Goal: Task Accomplishment & Management: Use online tool/utility

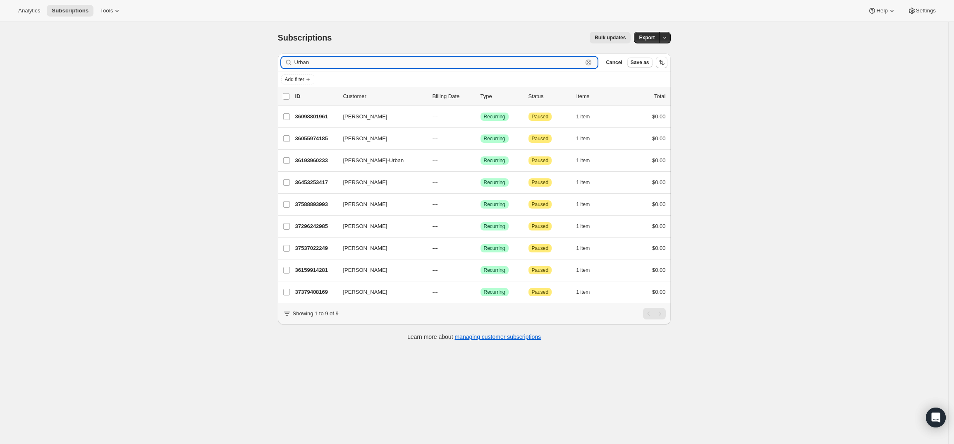
click at [537, 58] on input "Urban" at bounding box center [438, 63] width 289 height 12
paste input "[EMAIL_ADDRESS][DOMAIN_NAME]"
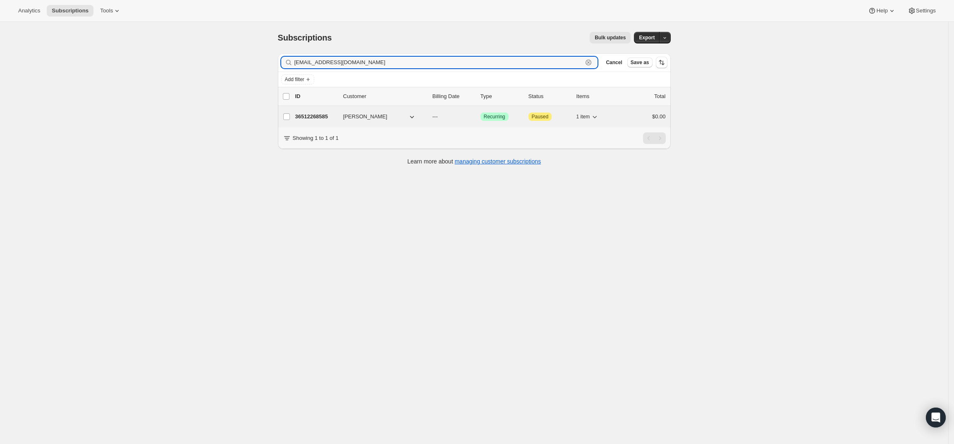
type input "[EMAIL_ADDRESS][DOMAIN_NAME]"
click at [310, 117] on p "36512268585" at bounding box center [315, 116] width 41 height 8
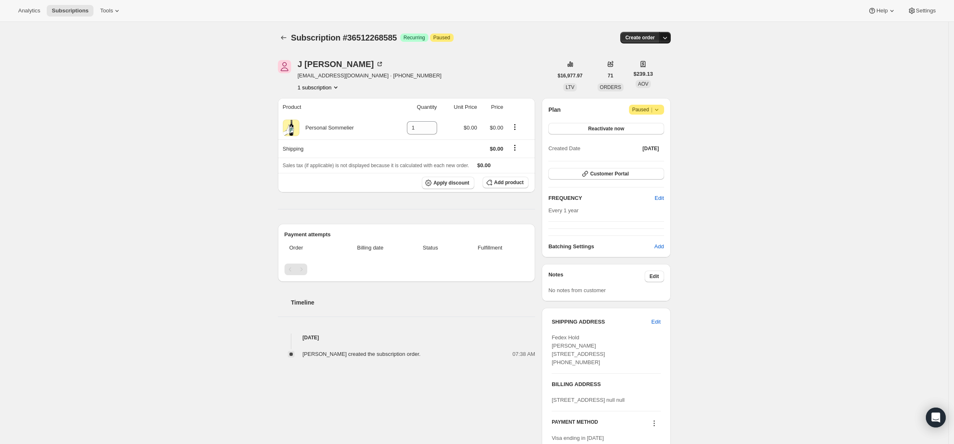
click at [668, 37] on icon "button" at bounding box center [665, 37] width 8 height 8
click at [663, 67] on span "Create custom one-time order" at bounding box center [633, 69] width 72 height 6
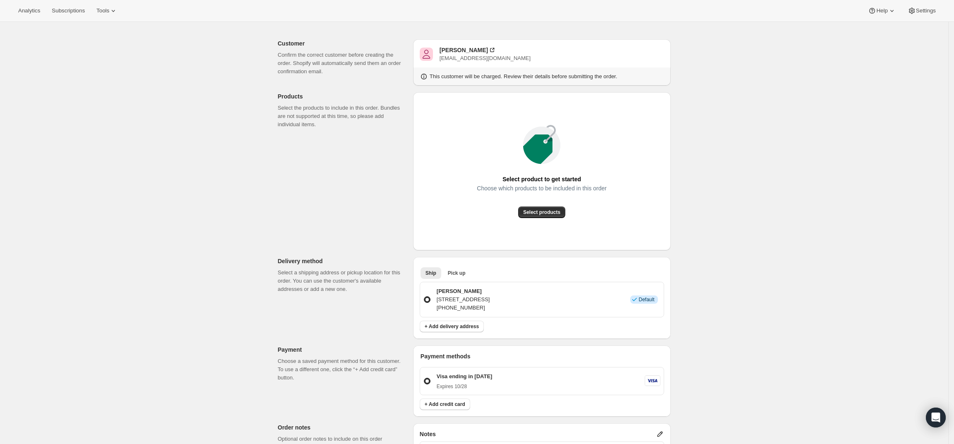
scroll to position [52, 0]
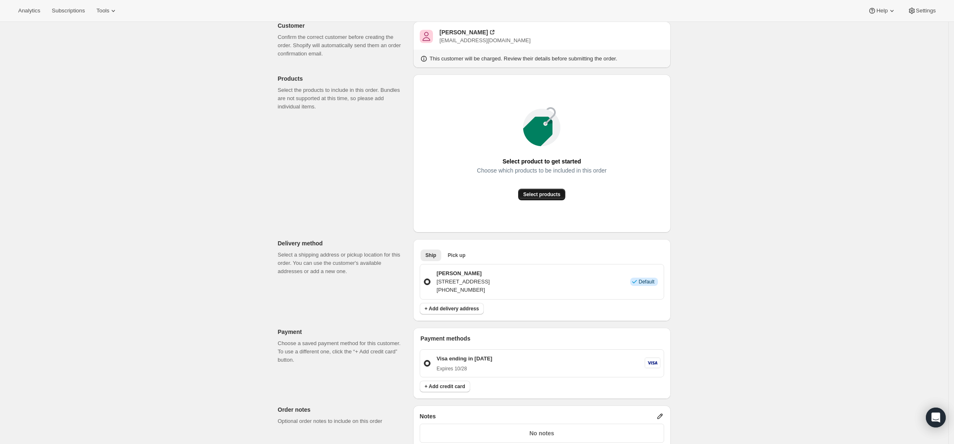
click at [546, 196] on span "Select products" at bounding box center [541, 194] width 37 height 7
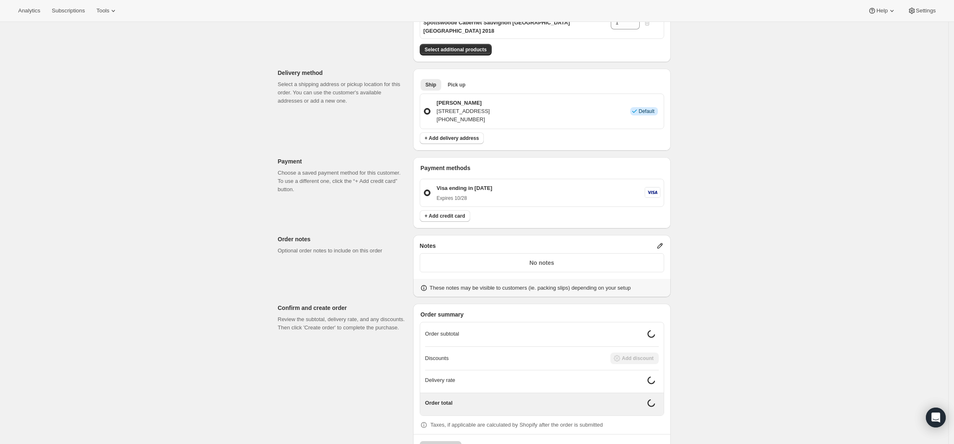
scroll to position [155, 0]
click at [643, 256] on p "No notes" at bounding box center [542, 260] width 234 height 8
click at [664, 239] on icon at bounding box center [660, 243] width 8 height 8
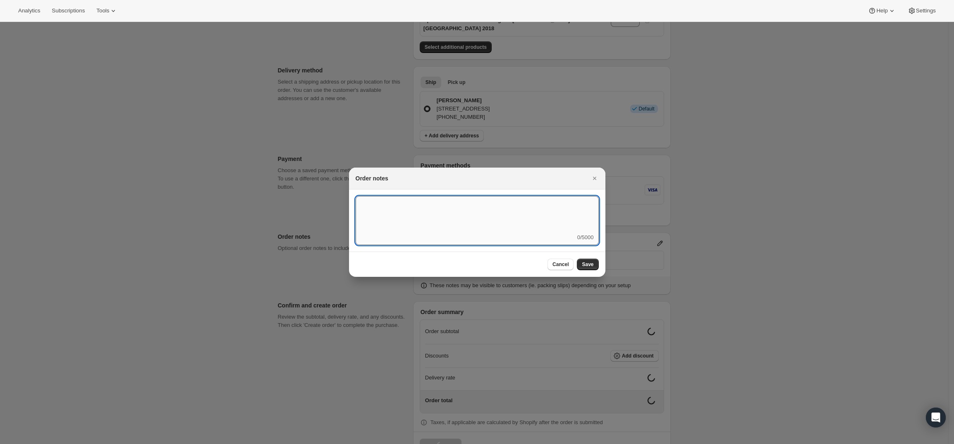
click at [506, 230] on textarea ":rf4:" at bounding box center [477, 214] width 243 height 37
type textarea "Weather HOLD"
click at [585, 258] on div "Cancel Save" at bounding box center [573, 264] width 51 height 12
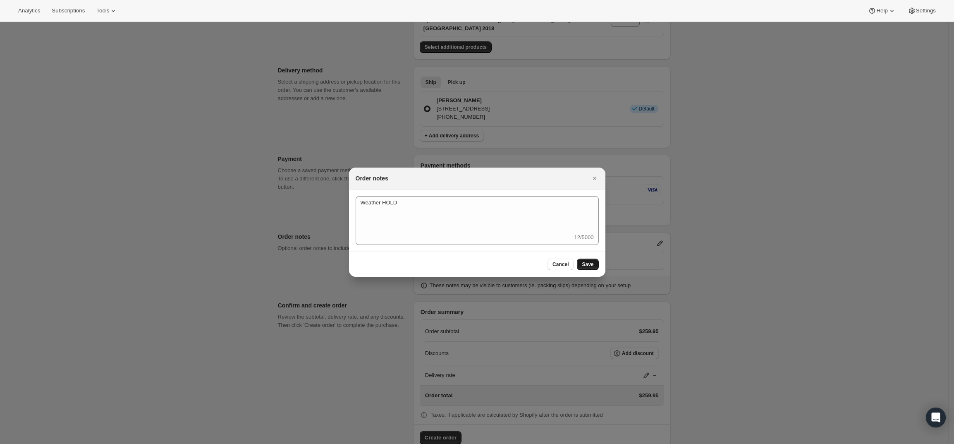
click at [586, 260] on button "Save" at bounding box center [588, 264] width 22 height 12
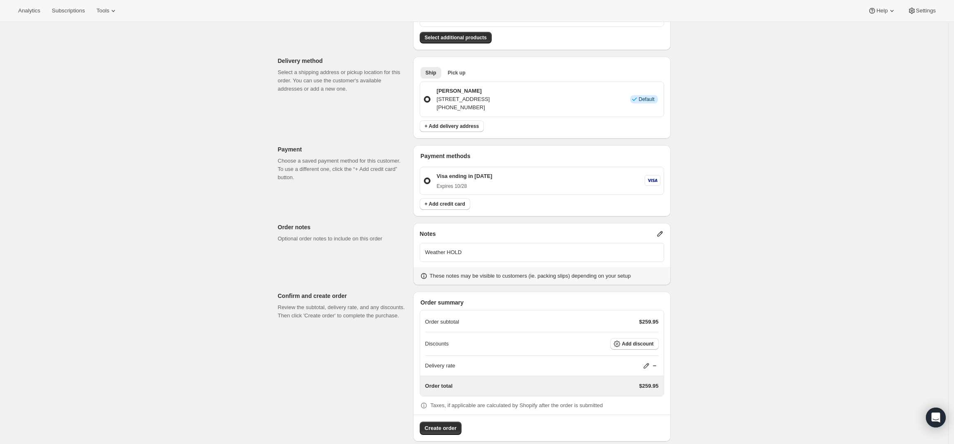
scroll to position [167, 0]
click at [648, 359] on icon at bounding box center [646, 363] width 8 height 8
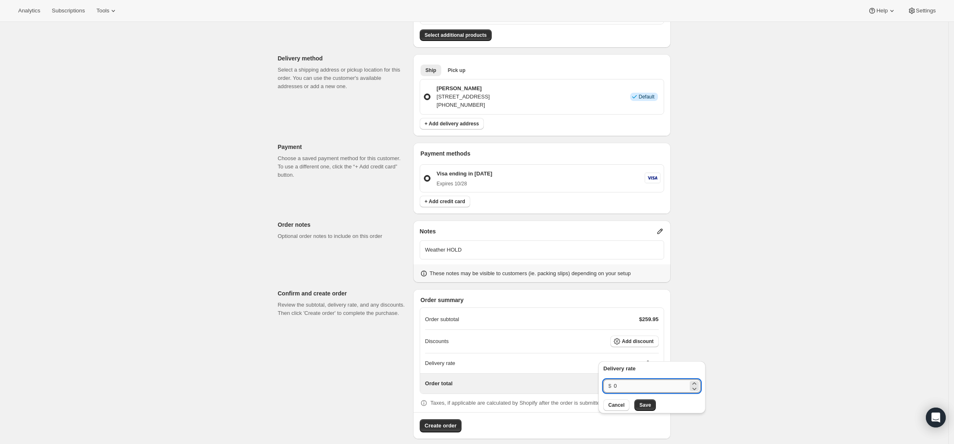
click at [649, 381] on input "0" at bounding box center [651, 385] width 74 height 13
type input "0"
click at [639, 406] on span "Save" at bounding box center [645, 405] width 12 height 7
click at [295, 364] on div "Customer Confirm the correct customer before creating the order. Shopify will a…" at bounding box center [471, 162] width 400 height 553
click at [441, 421] on span "Create order" at bounding box center [441, 425] width 32 height 8
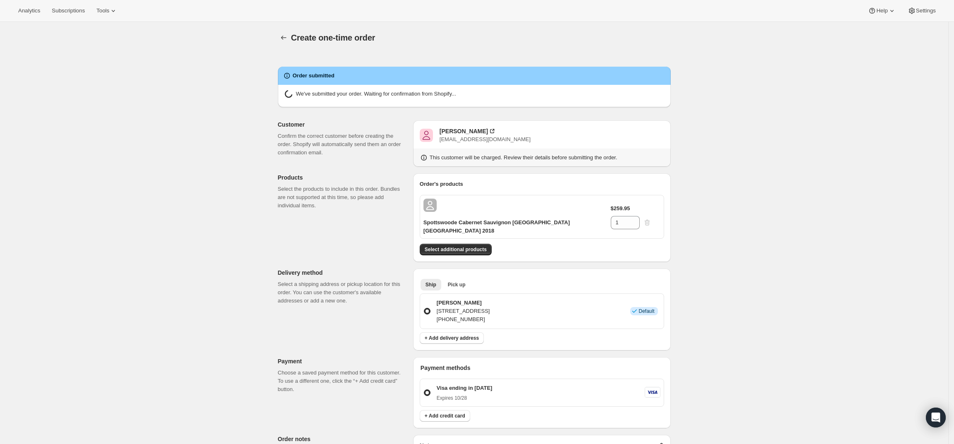
radio input "true"
